Goal: Information Seeking & Learning: Check status

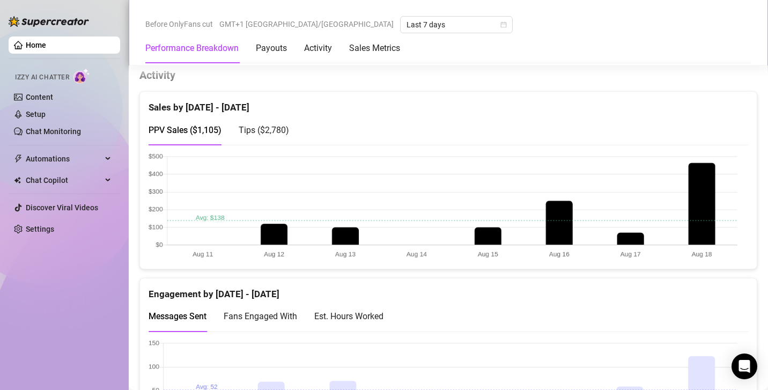
scroll to position [501, 0]
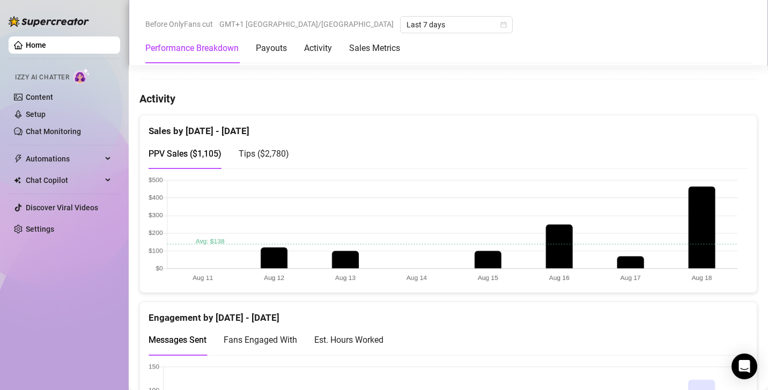
click at [286, 152] on span "Tips ( $2,780 )" at bounding box center [264, 154] width 50 height 10
click at [200, 150] on span "PPV Sales ( $1,105 )" at bounding box center [185, 154] width 73 height 10
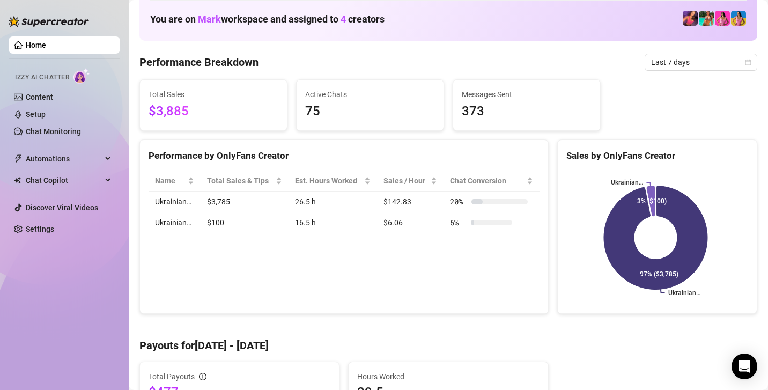
scroll to position [0, 0]
